Goal: Task Accomplishment & Management: Manage account settings

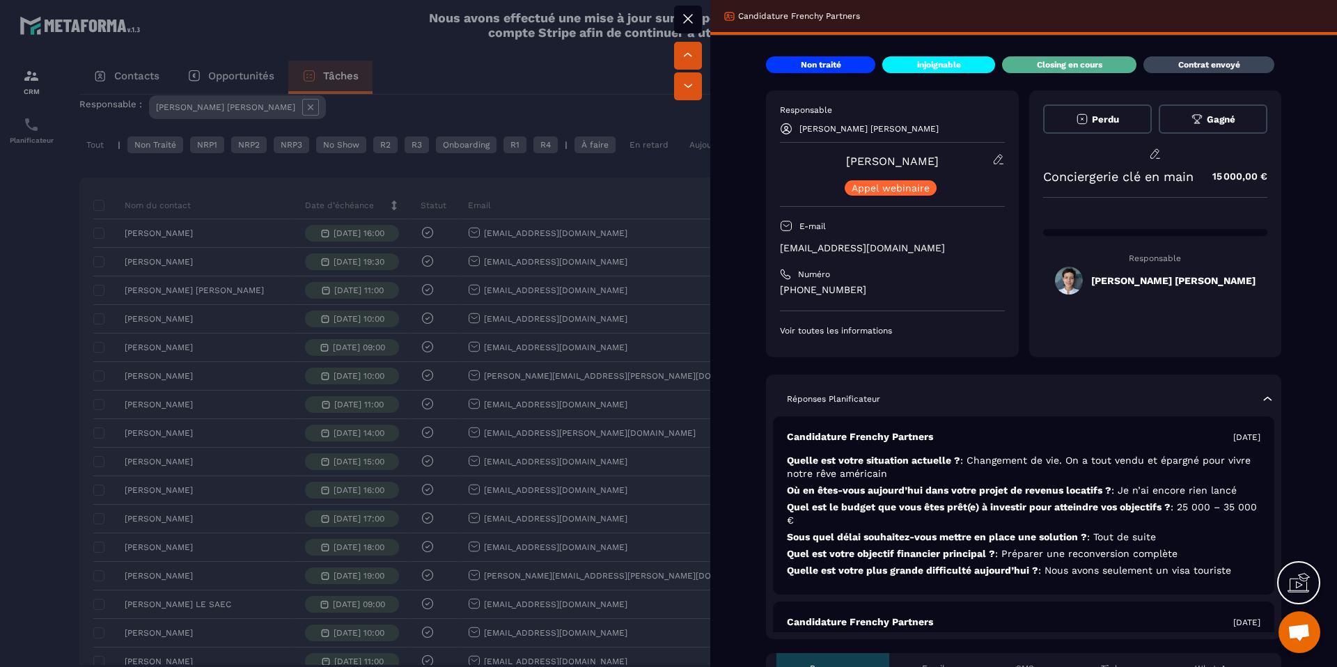
click at [486, 193] on div at bounding box center [668, 333] width 1337 height 667
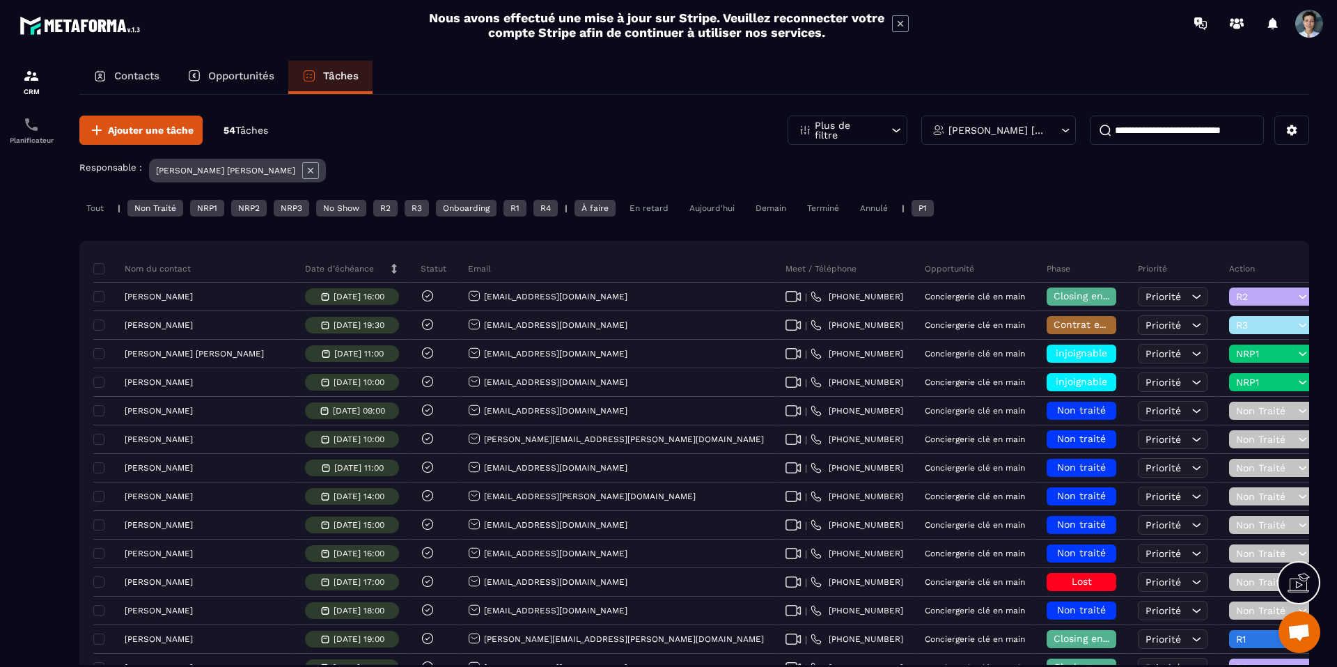
click at [929, 208] on div "P1" at bounding box center [922, 208] width 22 height 17
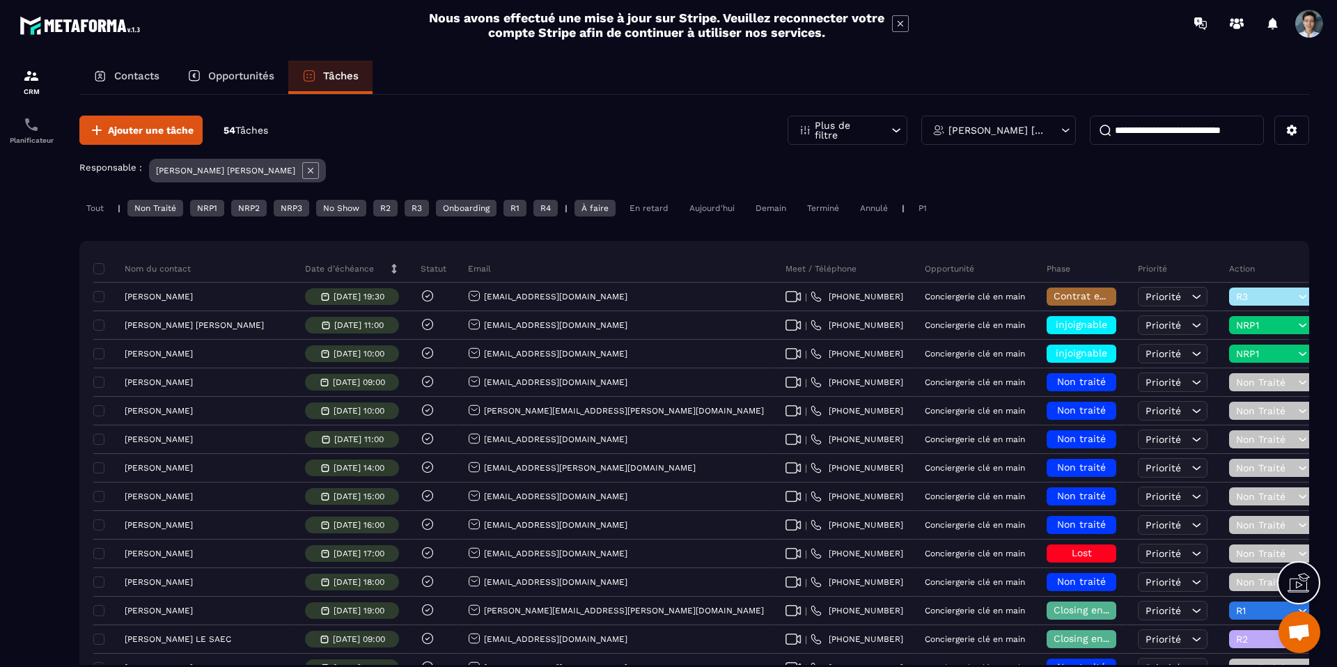
click at [705, 207] on div "Aujourd'hui" at bounding box center [711, 208] width 59 height 17
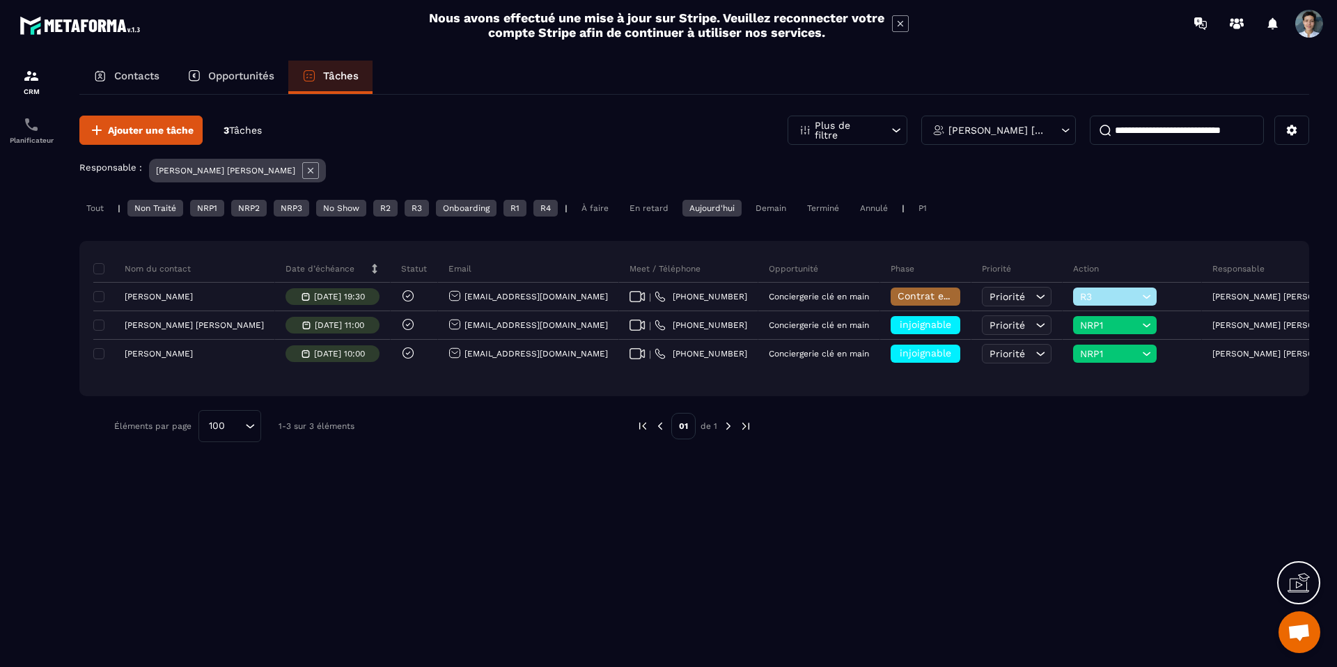
click at [713, 208] on div "Aujourd'hui" at bounding box center [711, 208] width 59 height 17
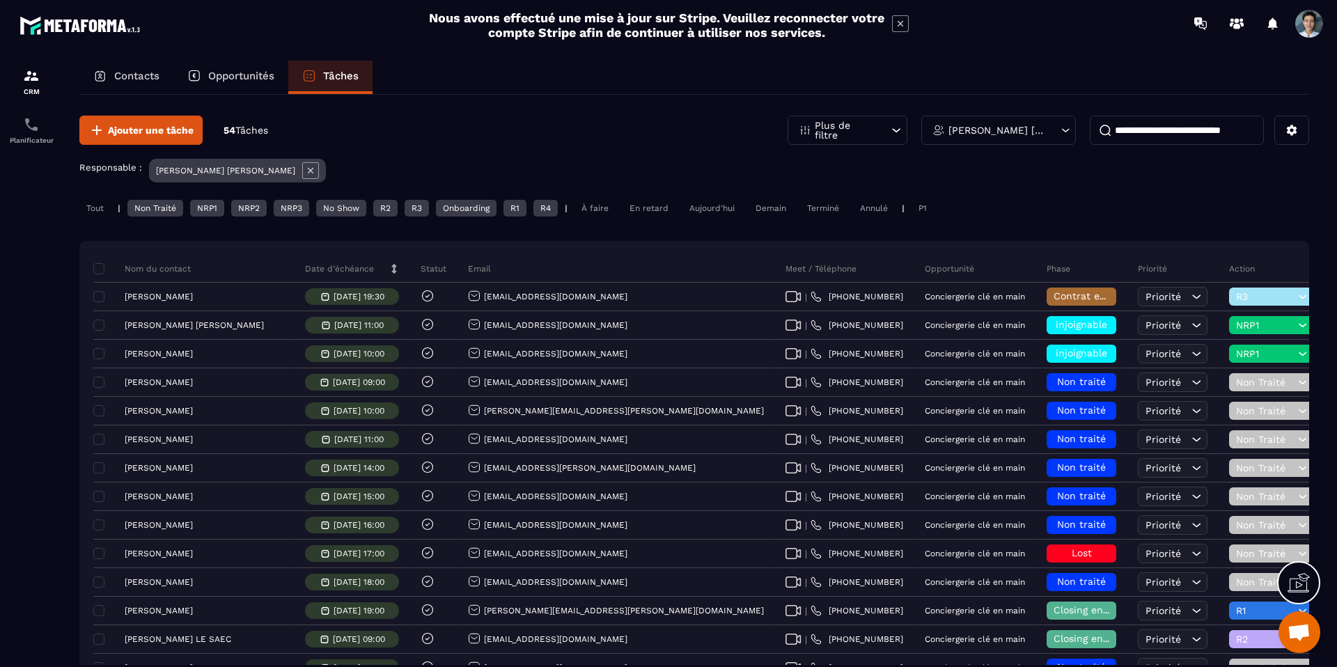
click at [771, 217] on div "Tout | Non Traité NRP1 NRP2 NRP3 No Show R2 R3 Onboarding R1 R4 | À faire En re…" at bounding box center [694, 210] width 1230 height 20
click at [774, 207] on div "Demain" at bounding box center [770, 208] width 45 height 17
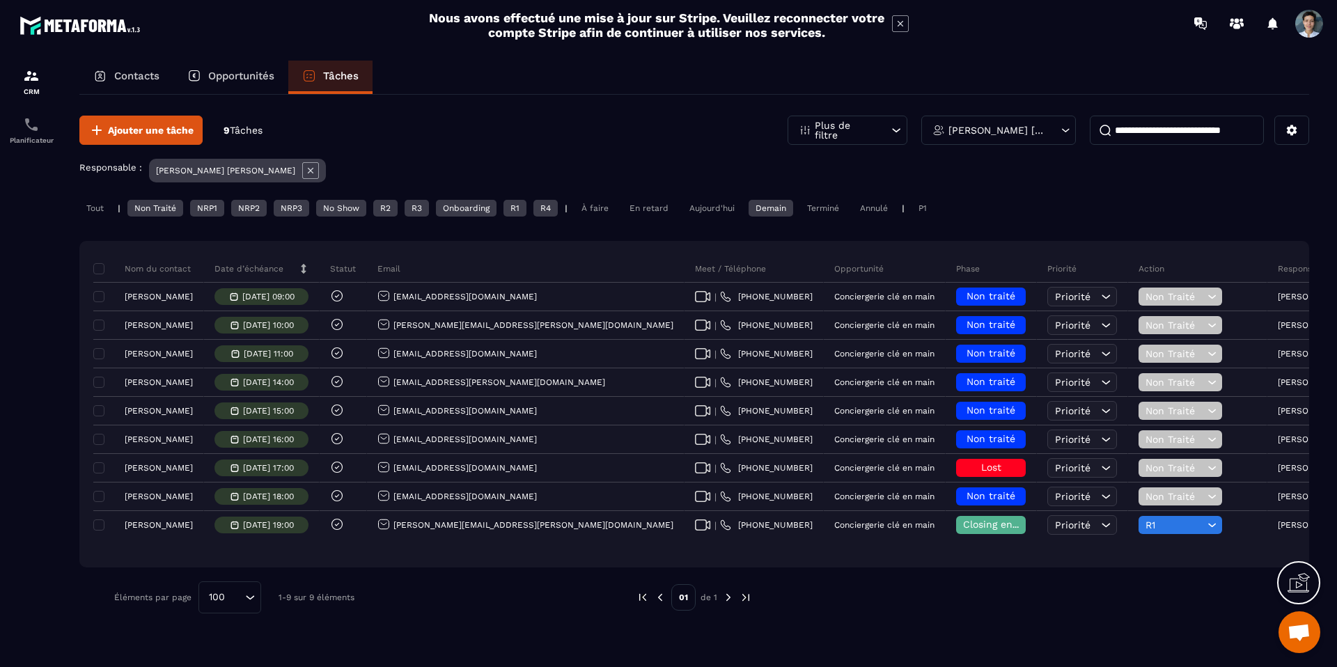
click at [766, 214] on div "Demain" at bounding box center [770, 208] width 45 height 17
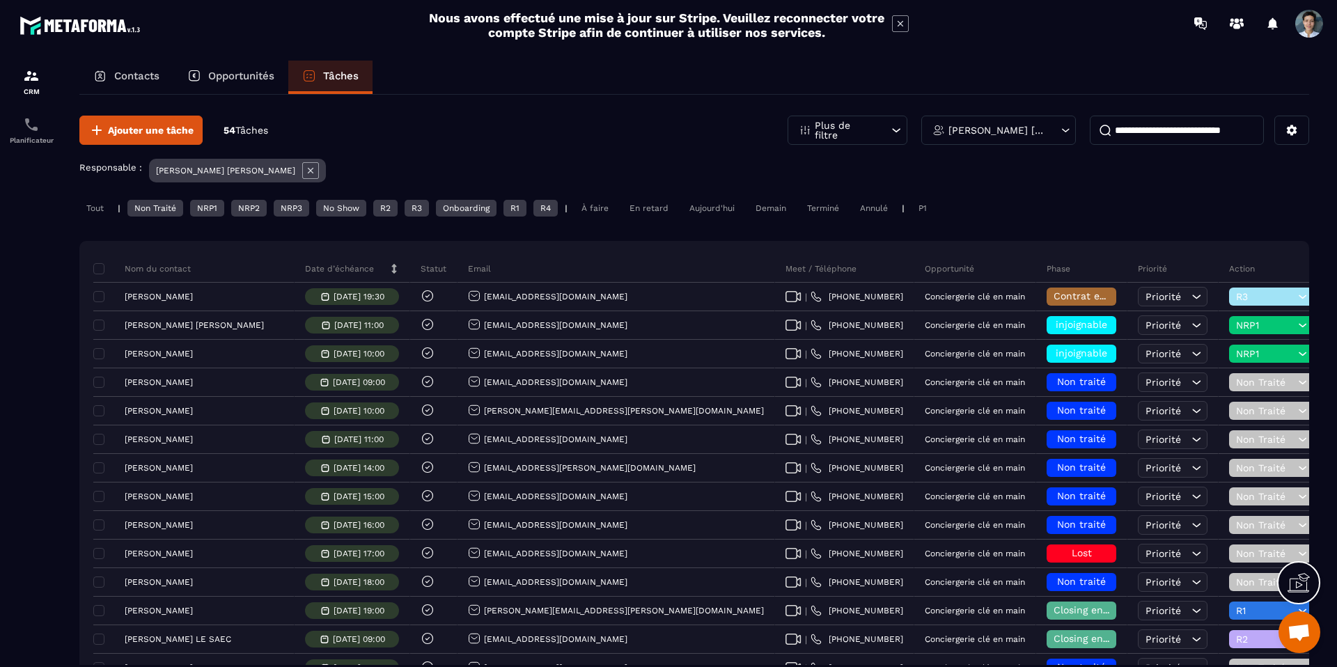
drag, startPoint x: 422, startPoint y: 208, endPoint x: 430, endPoint y: 208, distance: 7.7
click at [422, 208] on div "R3" at bounding box center [417, 208] width 24 height 17
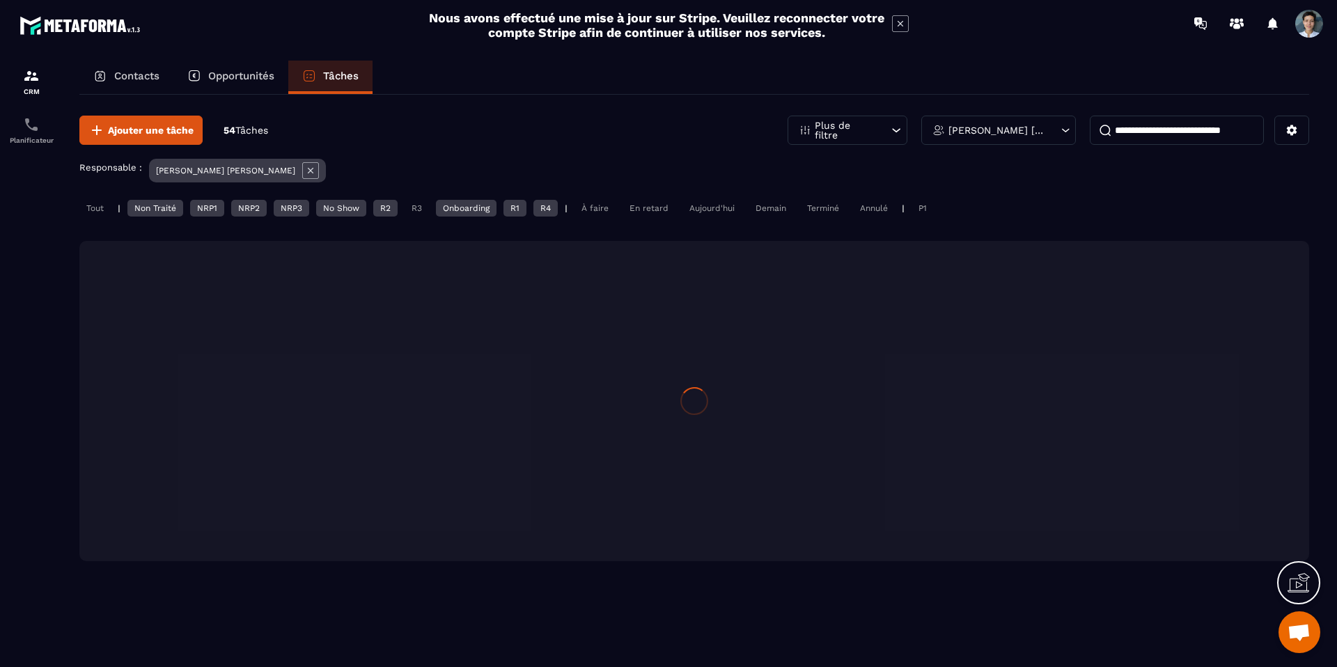
click at [462, 207] on div "Onboarding" at bounding box center [466, 208] width 61 height 17
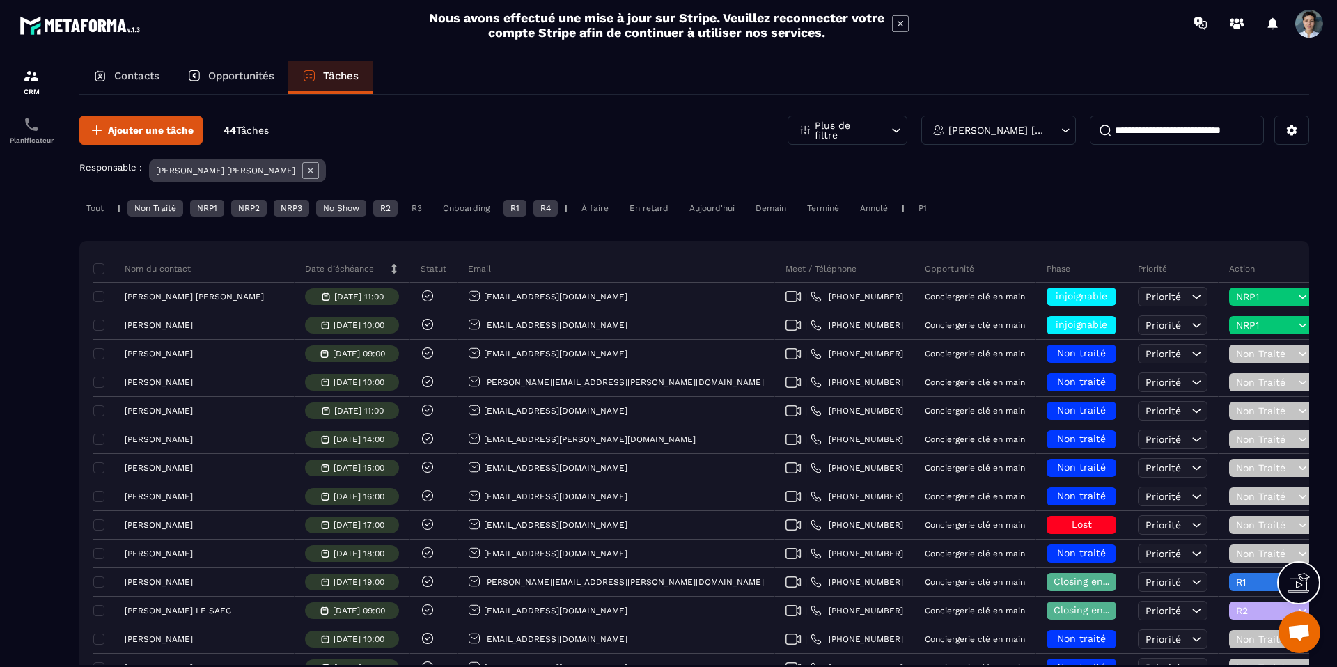
click at [539, 205] on div "R4" at bounding box center [545, 208] width 24 height 17
drag, startPoint x: 332, startPoint y: 207, endPoint x: 274, endPoint y: 201, distance: 58.1
click at [331, 207] on div "No Show" at bounding box center [341, 208] width 50 height 17
click at [285, 204] on div "NRP3" at bounding box center [292, 208] width 36 height 17
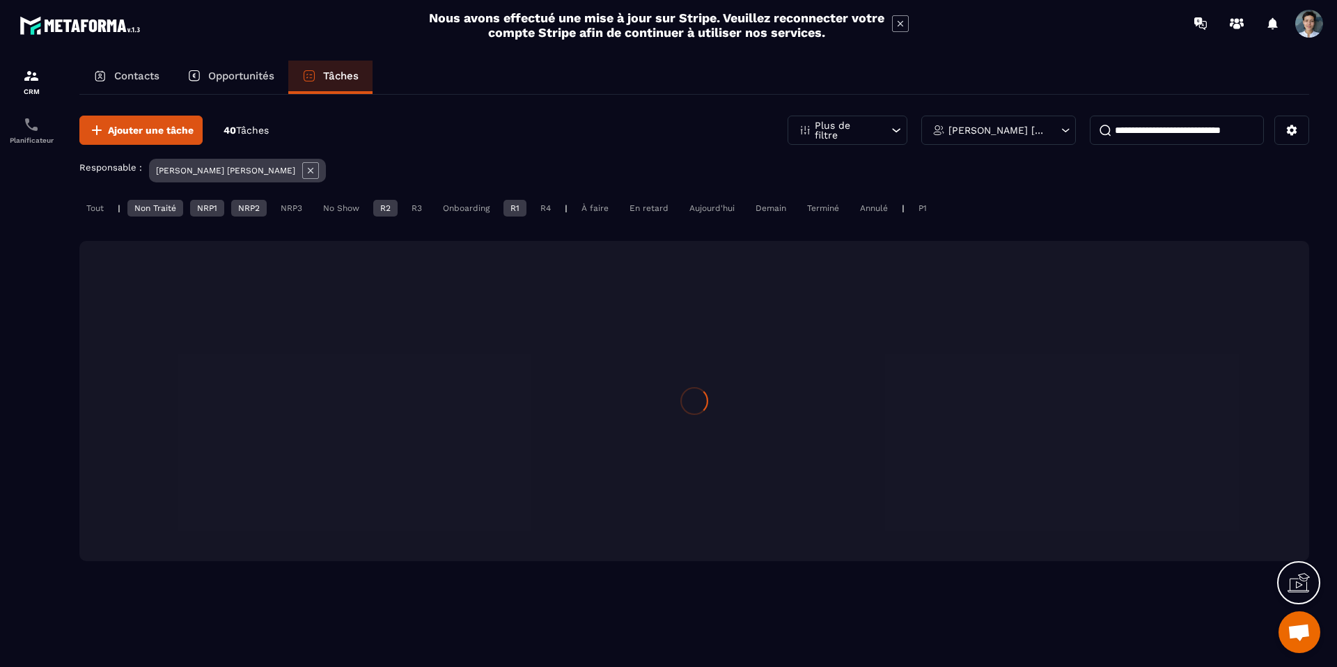
click at [256, 211] on div "NRP2" at bounding box center [249, 208] width 36 height 17
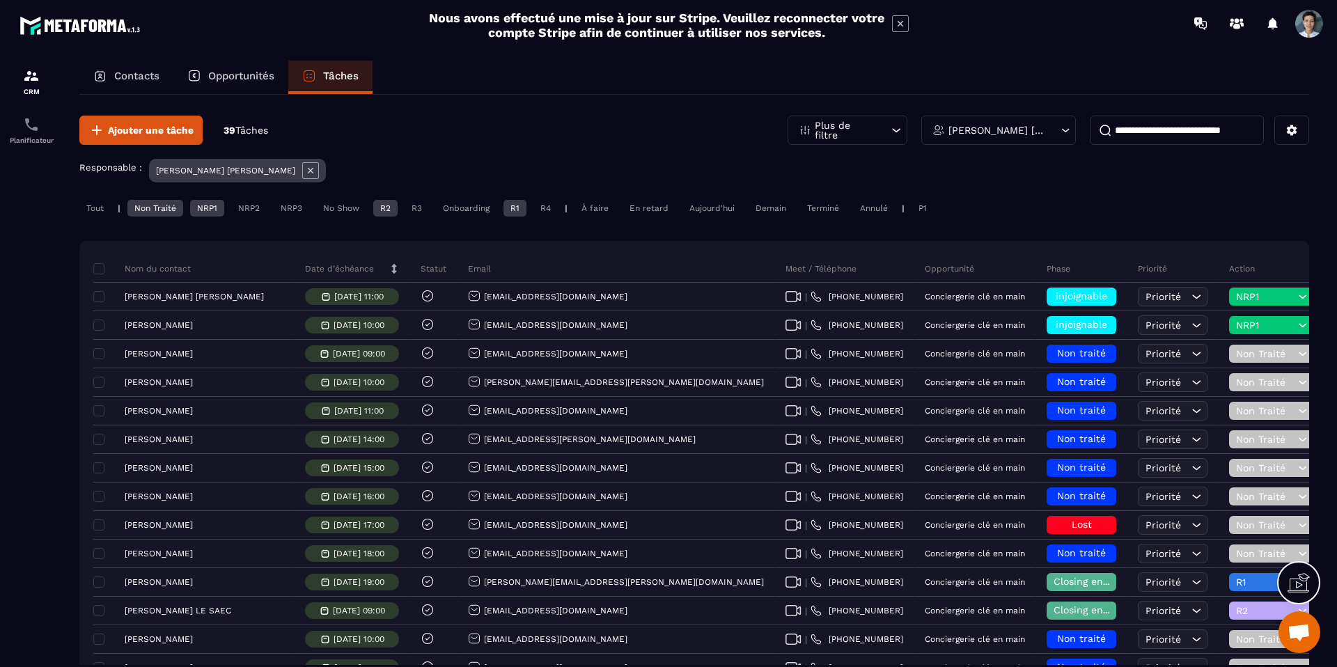
click at [212, 206] on div "NRP1" at bounding box center [207, 208] width 34 height 17
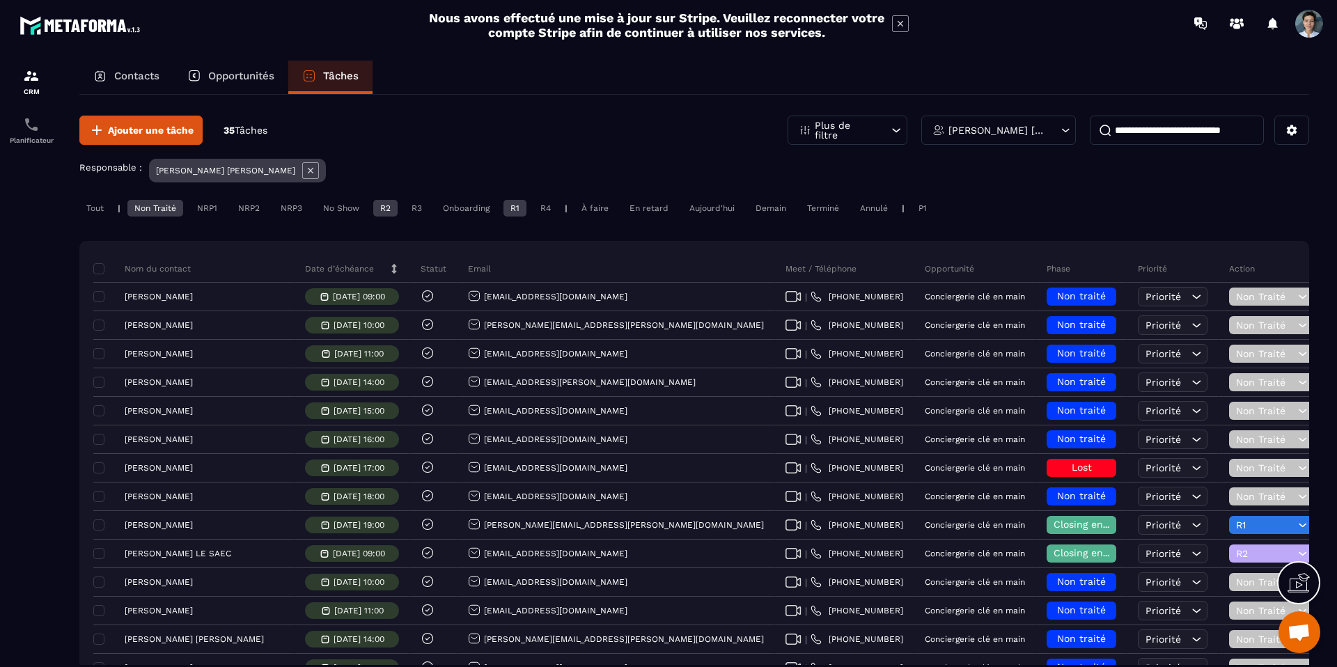
click at [152, 207] on div "Non Traité" at bounding box center [155, 208] width 56 height 17
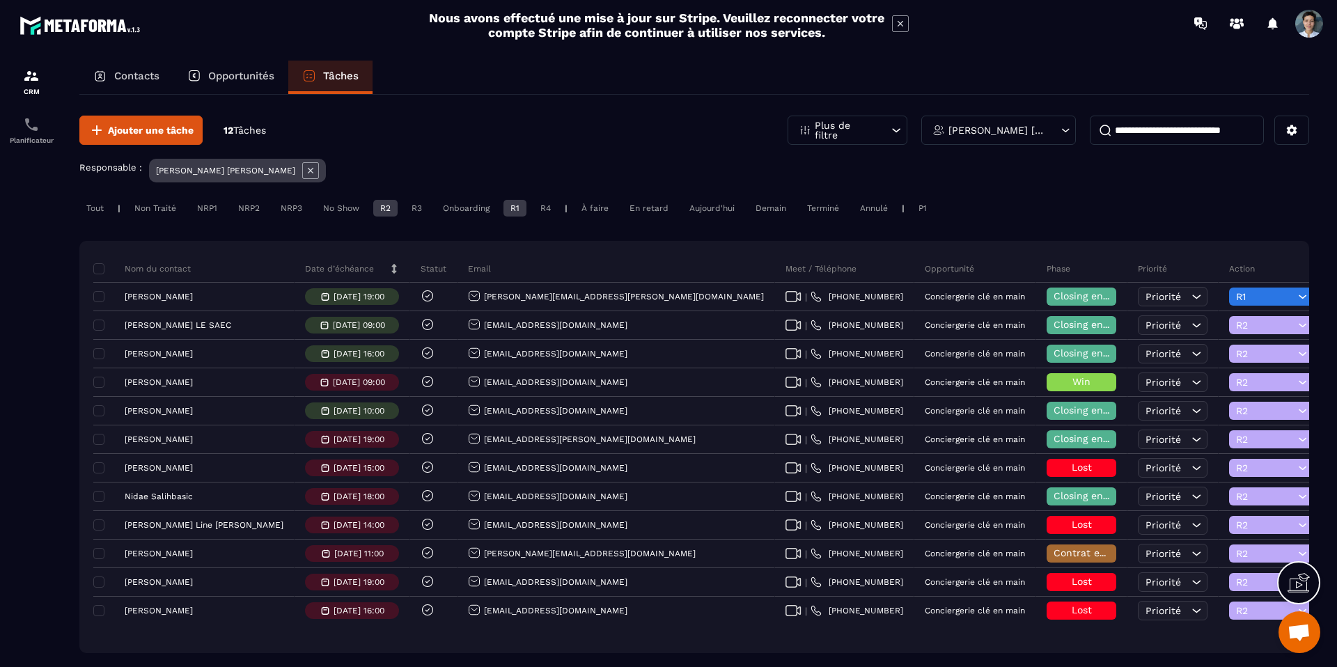
click at [522, 205] on div "R1" at bounding box center [514, 208] width 23 height 17
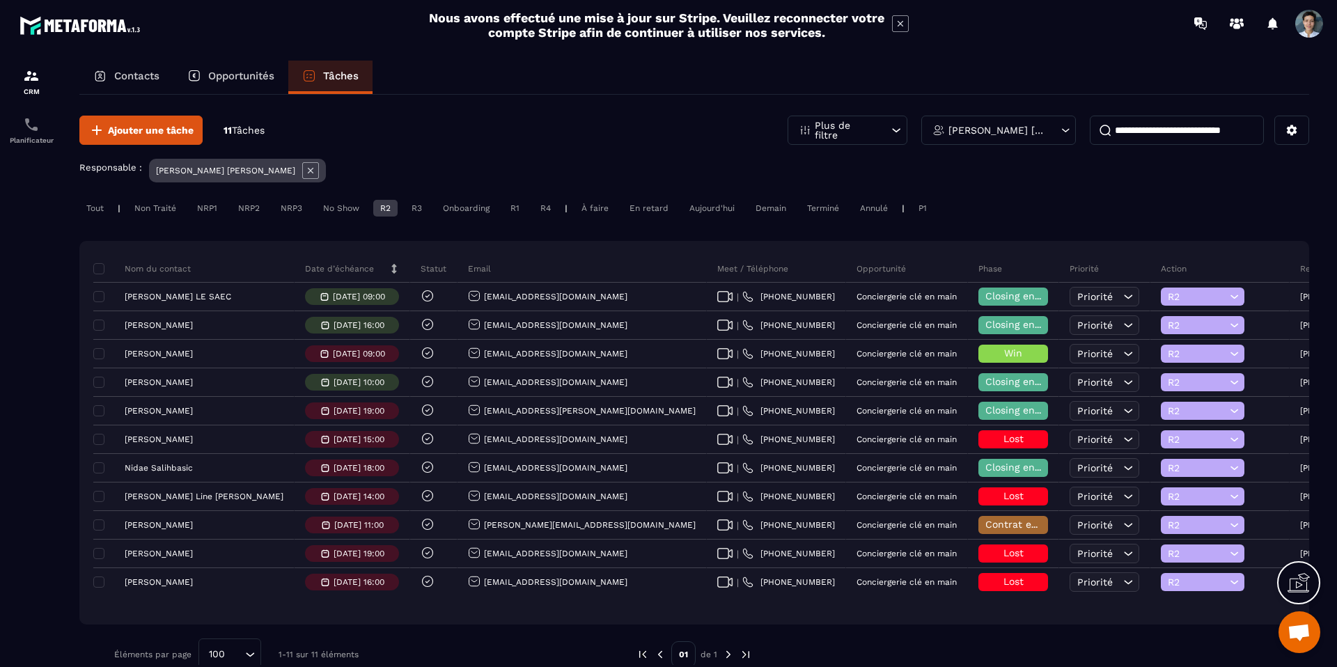
click at [389, 205] on div "R2" at bounding box center [385, 208] width 24 height 17
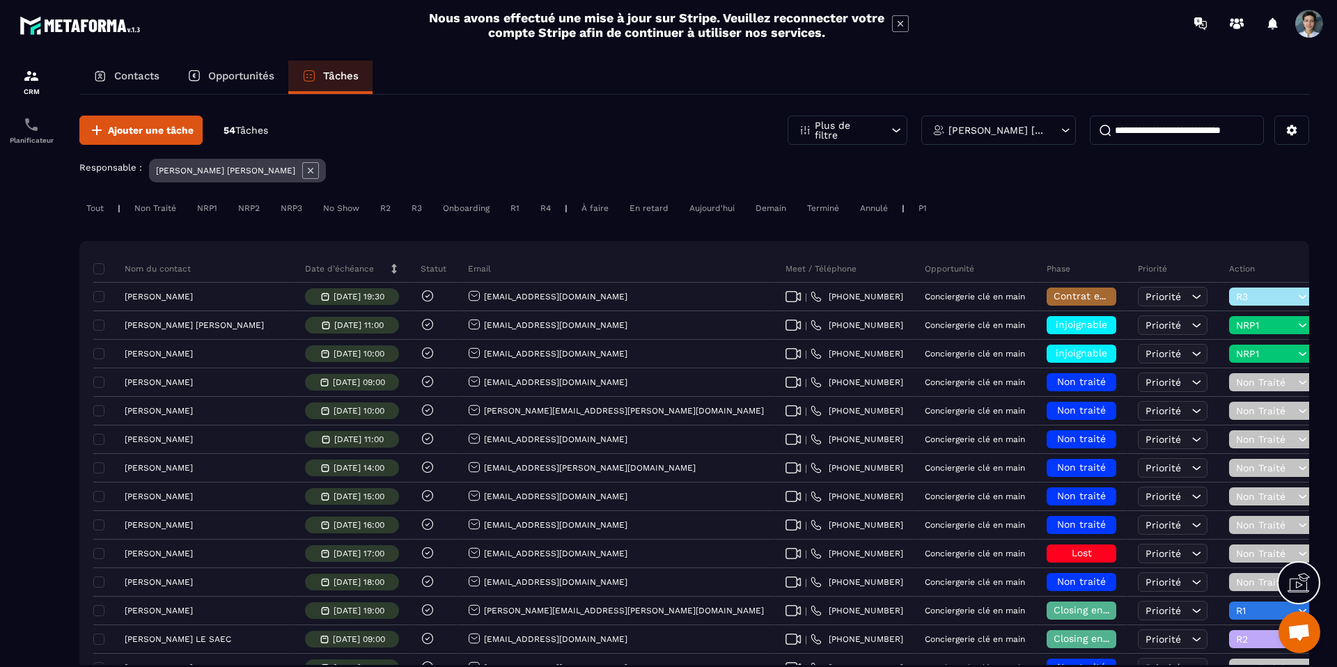
click at [517, 210] on div "R1" at bounding box center [514, 208] width 23 height 17
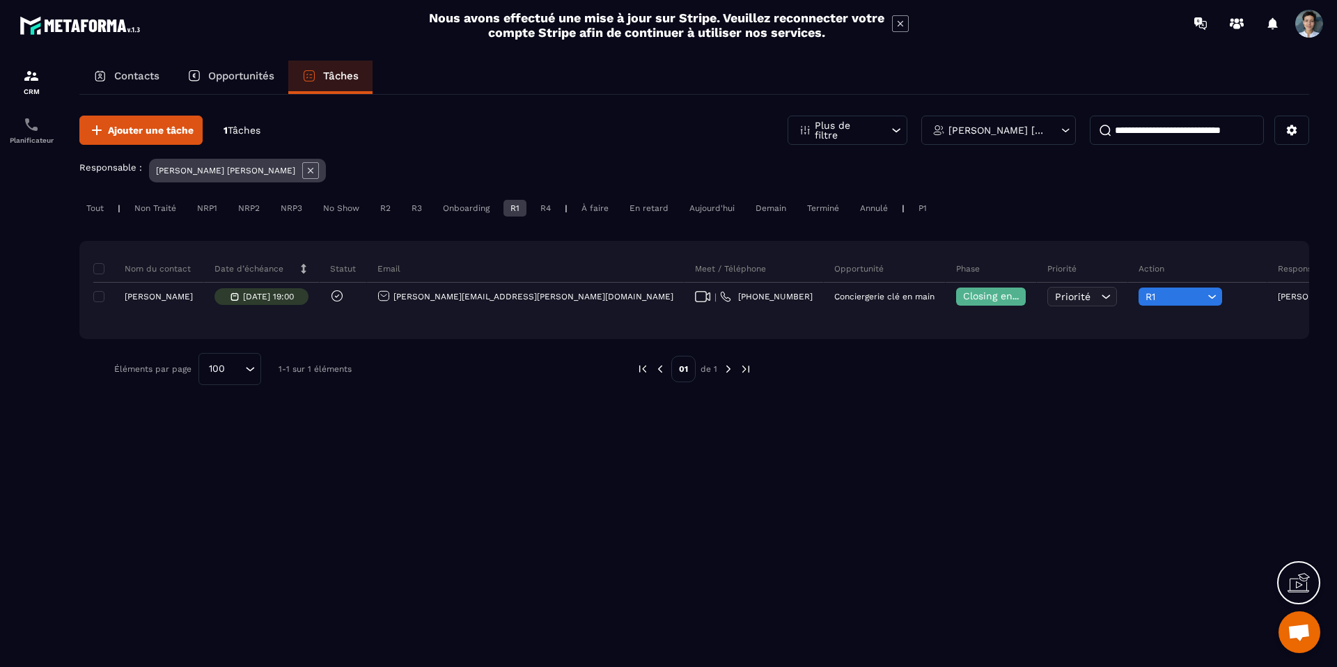
click at [102, 202] on div "Tout" at bounding box center [94, 208] width 31 height 17
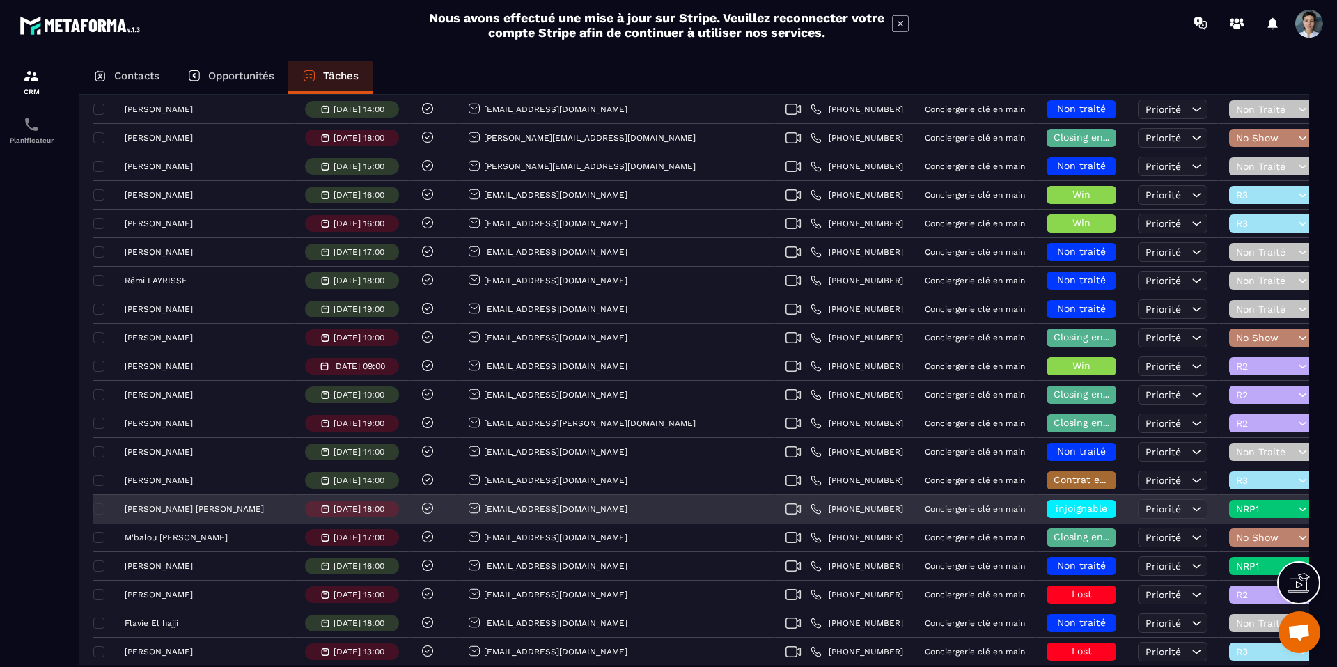
scroll to position [876, 0]
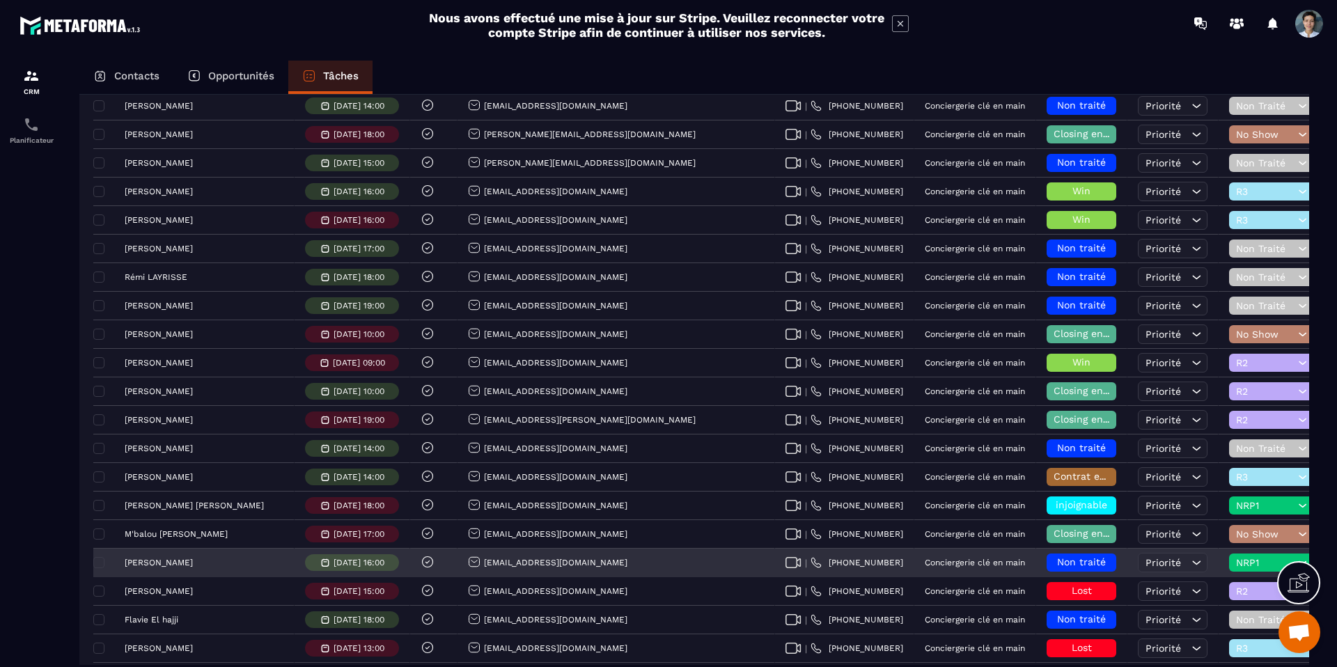
click at [1046, 554] on div "Non traité" at bounding box center [1081, 563] width 70 height 18
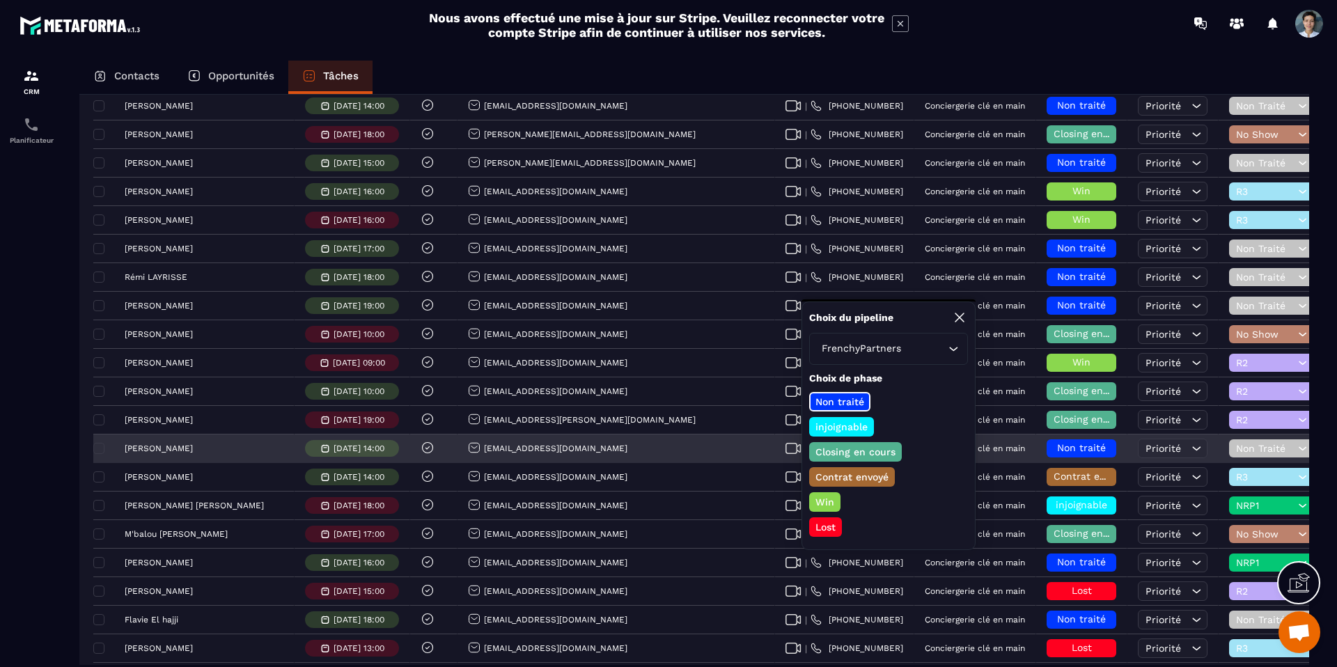
click at [837, 450] on p "Closing en cours" at bounding box center [855, 452] width 84 height 14
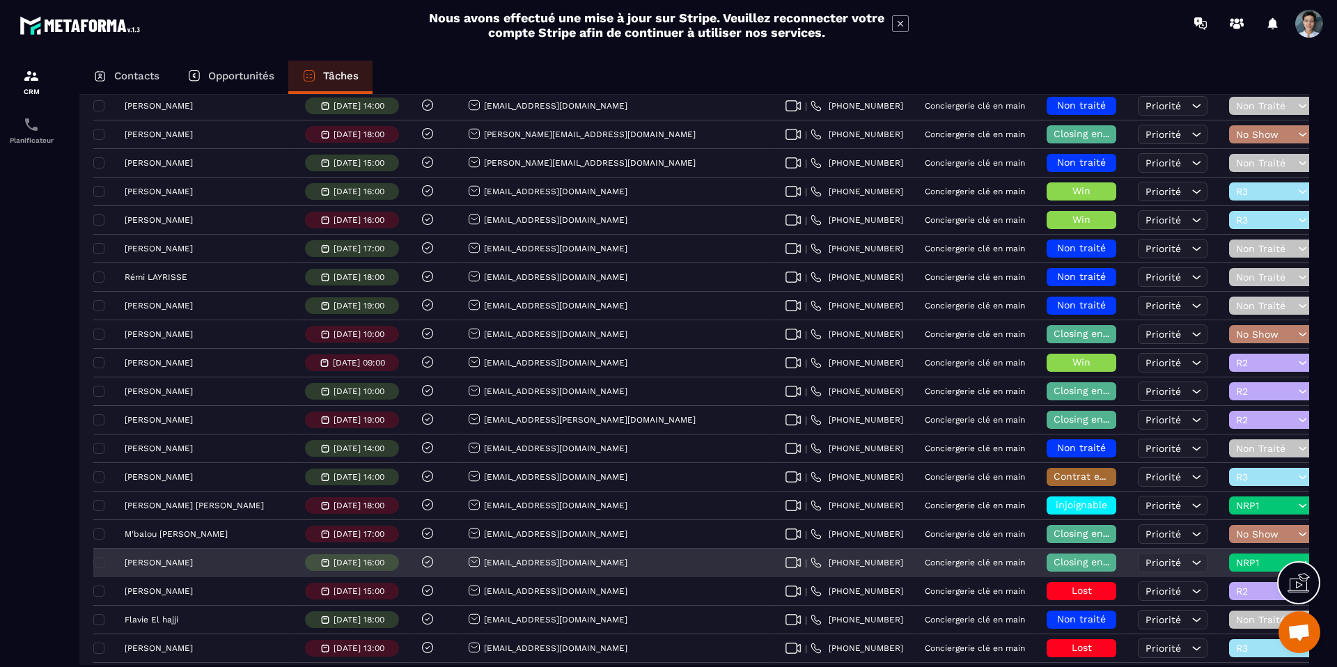
click at [1236, 557] on span "NRP1" at bounding box center [1265, 562] width 58 height 11
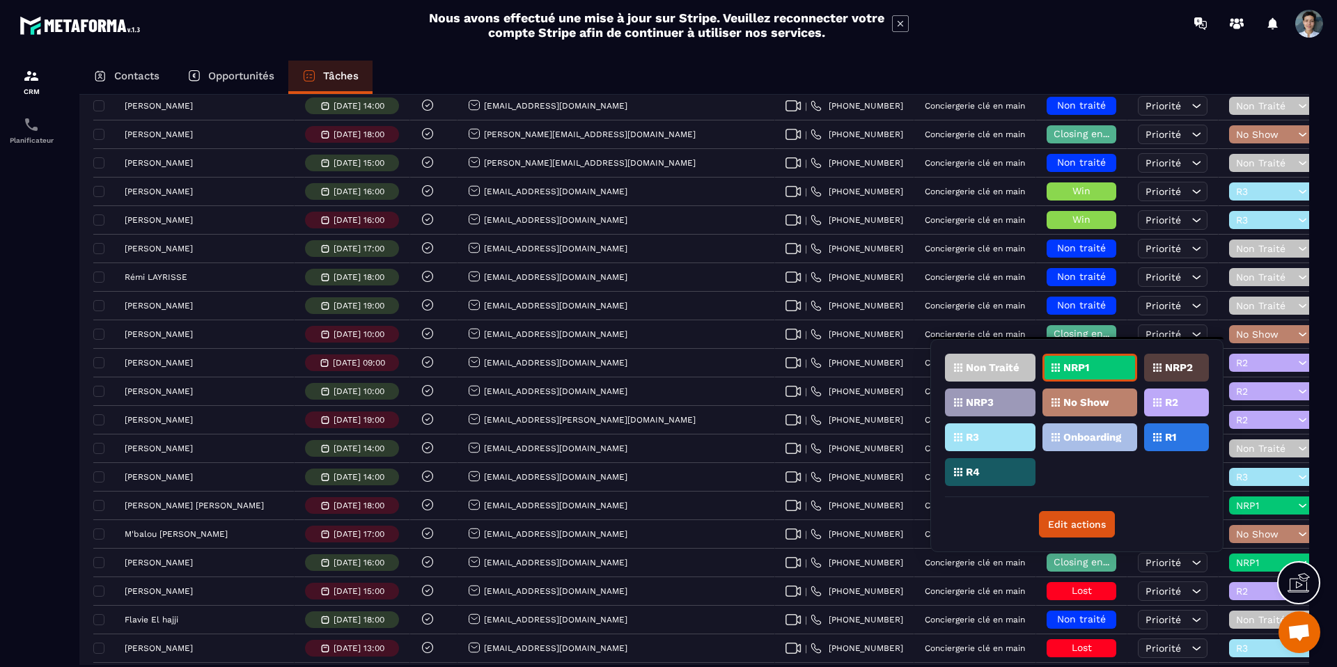
click at [1202, 400] on div "R2" at bounding box center [1176, 403] width 65 height 28
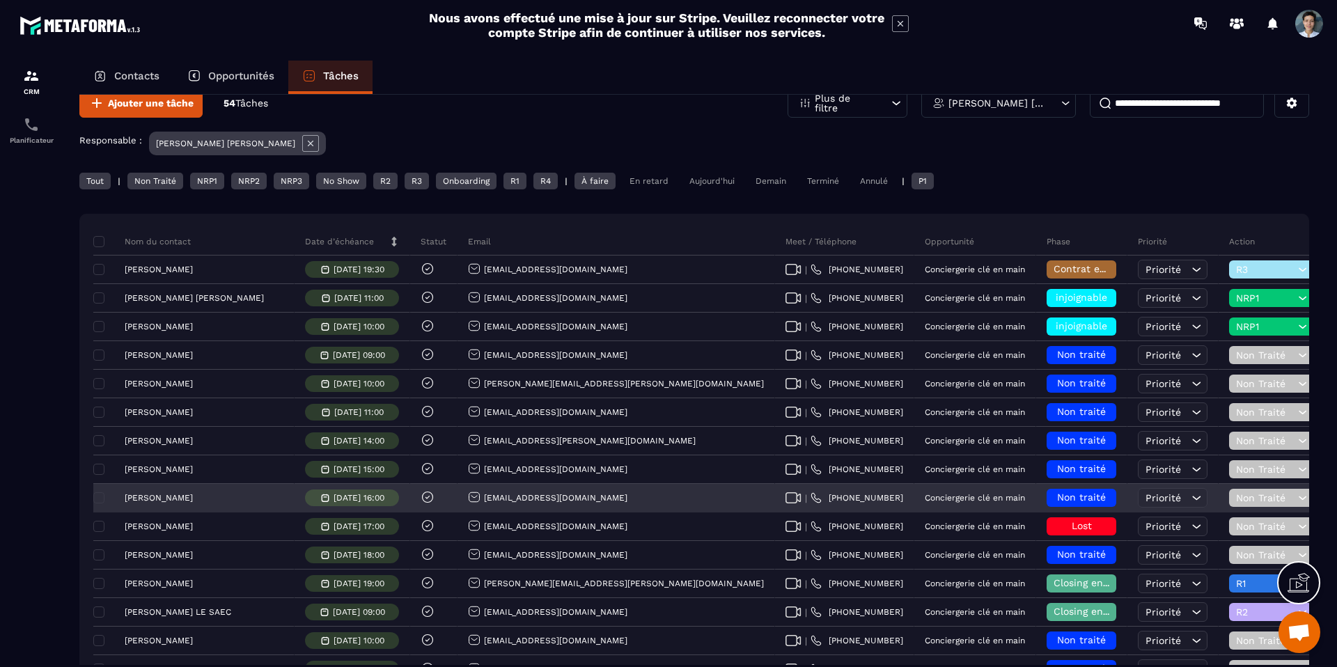
scroll to position [0, 0]
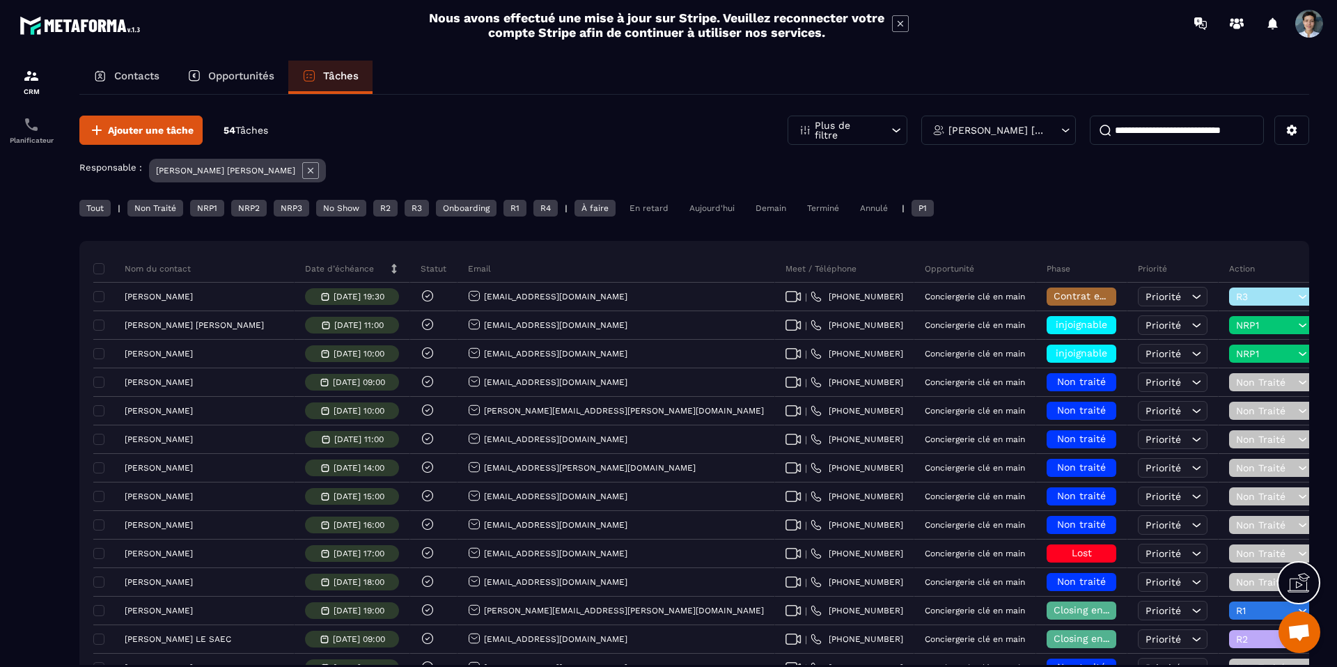
click at [718, 213] on div "Aujourd'hui" at bounding box center [711, 208] width 59 height 17
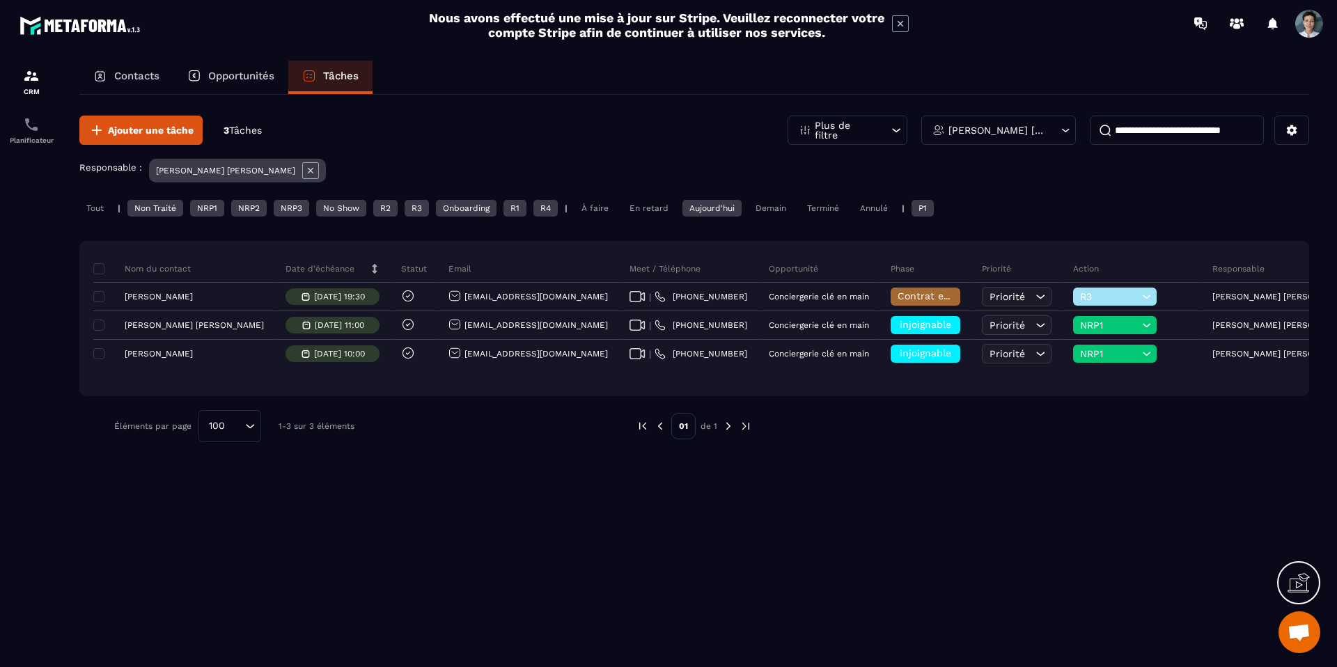
click at [89, 206] on div "Tout" at bounding box center [94, 208] width 31 height 17
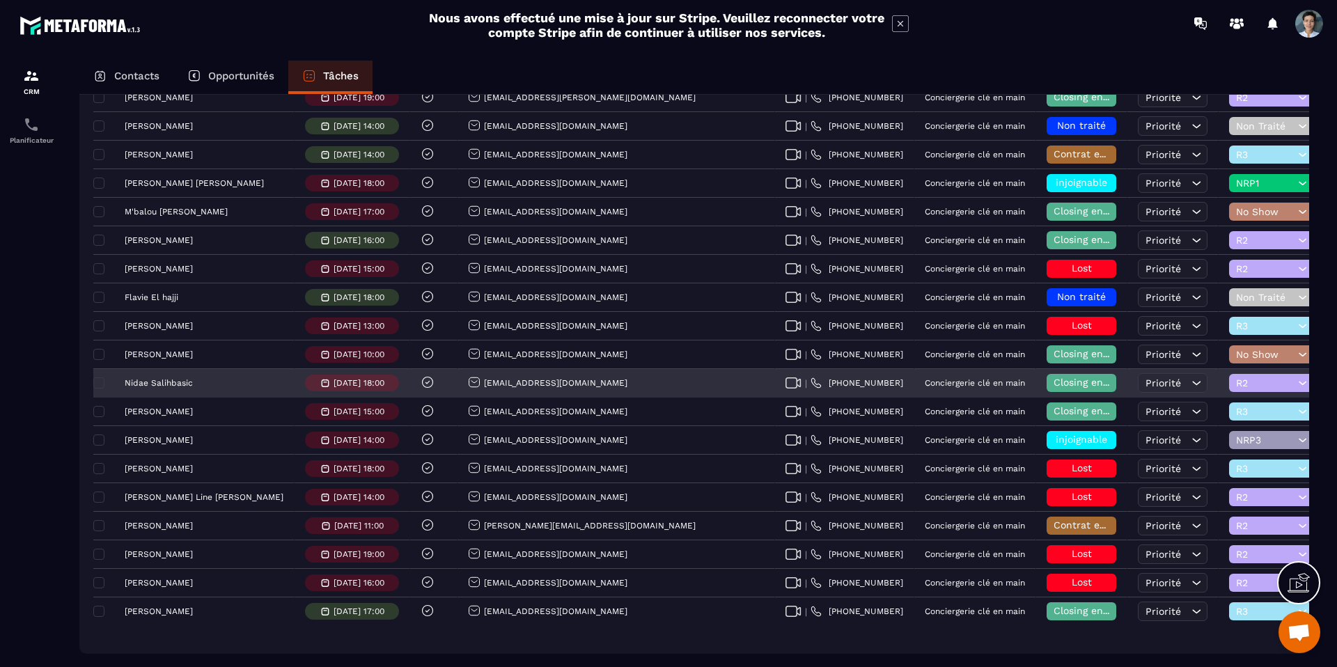
scroll to position [1177, 0]
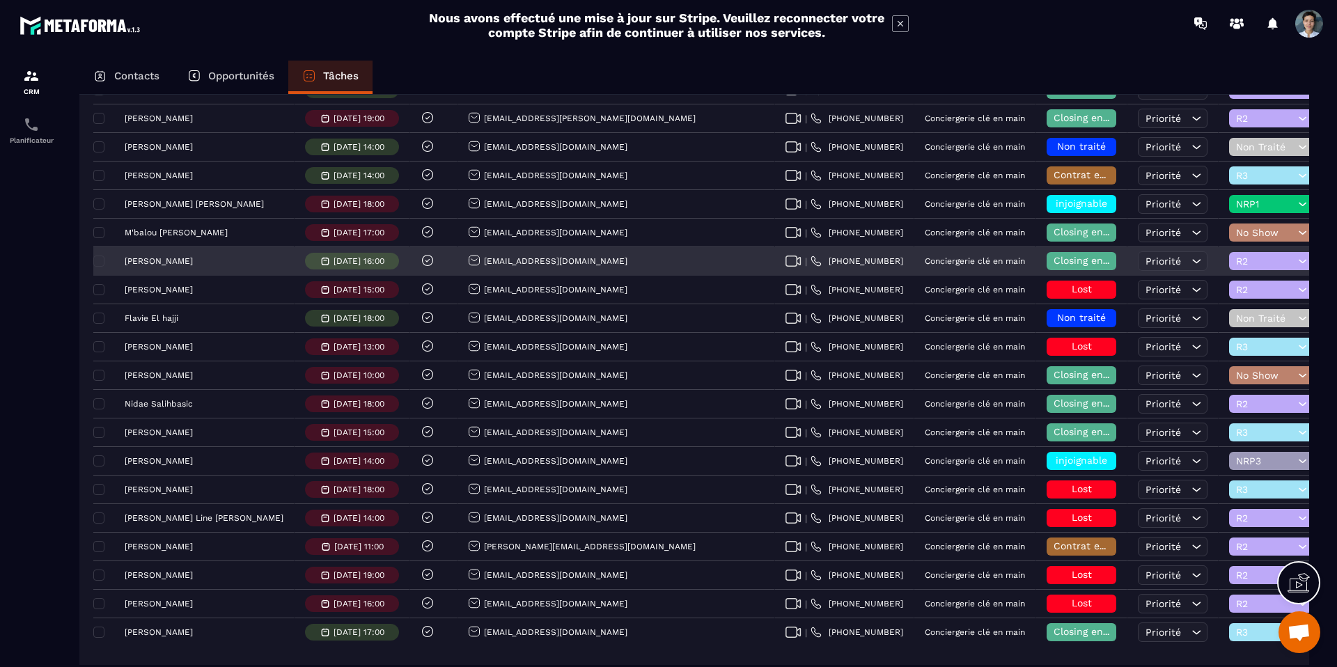
click at [174, 258] on p "[PERSON_NAME]" at bounding box center [159, 261] width 68 height 10
